Goal: Navigation & Orientation: Find specific page/section

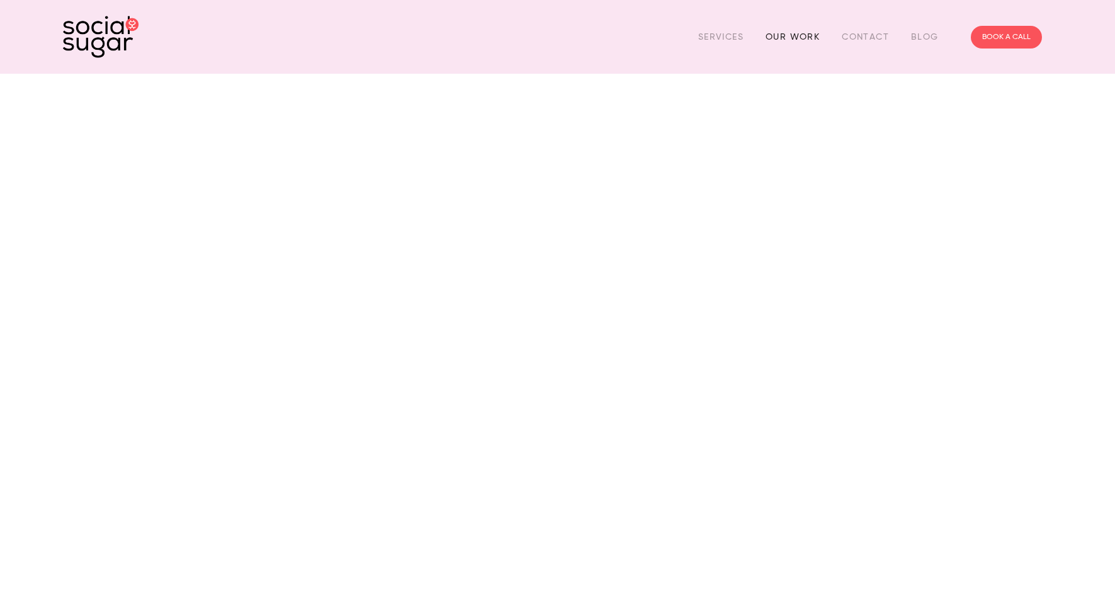
click at [792, 35] on link "Our Work" at bounding box center [793, 37] width 54 height 20
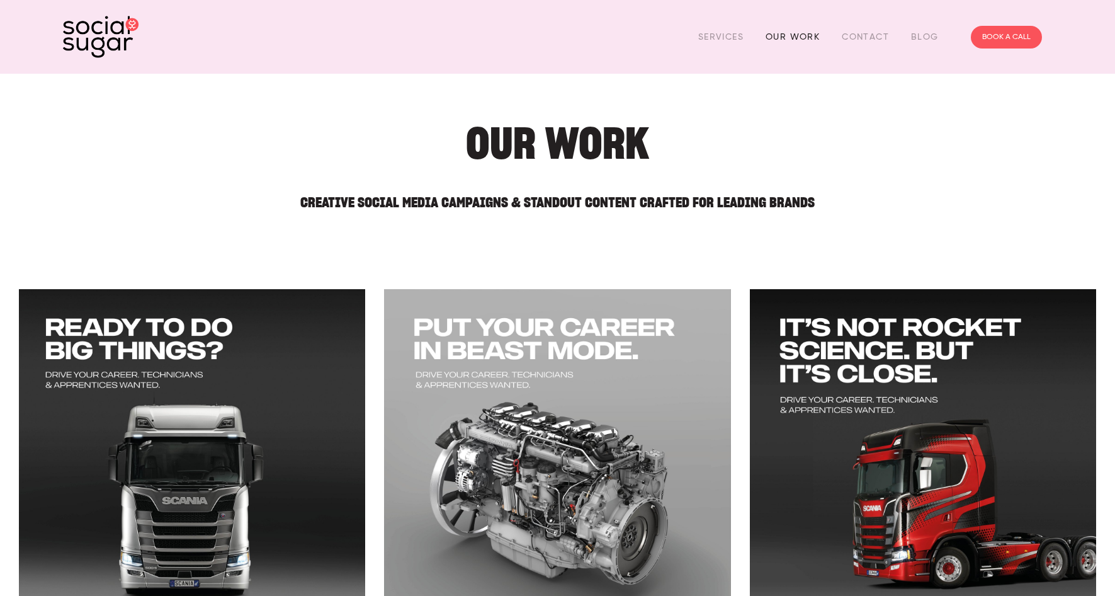
click at [793, 38] on link "Our Work" at bounding box center [793, 37] width 54 height 20
click at [866, 35] on link "Contact" at bounding box center [865, 37] width 47 height 20
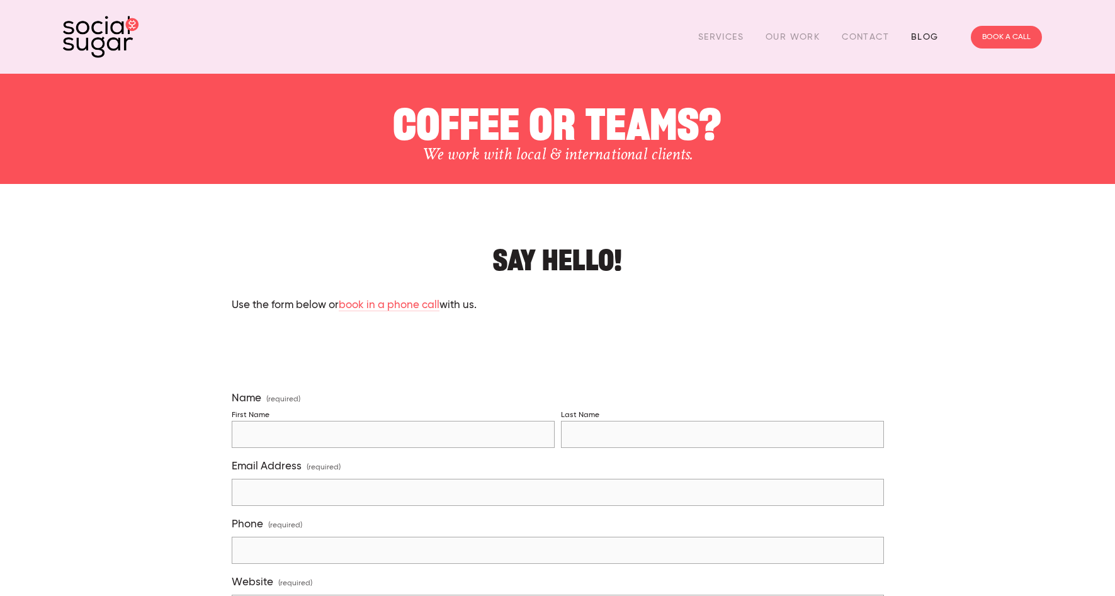
click at [921, 32] on link "Blog" at bounding box center [925, 37] width 28 height 20
